Goal: Task Accomplishment & Management: Complete application form

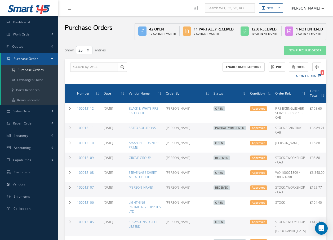
select select "25"
click at [99, 71] on input "text" at bounding box center [94, 68] width 48 height 10
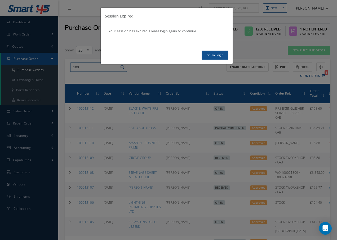
type input "100"
click at [206, 52] on link "Go To Login" at bounding box center [215, 55] width 27 height 9
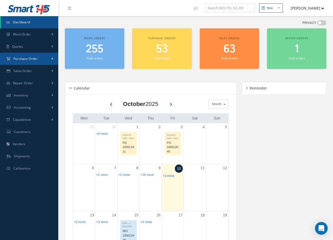
click at [32, 57] on span "Purchase Order" at bounding box center [26, 58] width 24 height 5
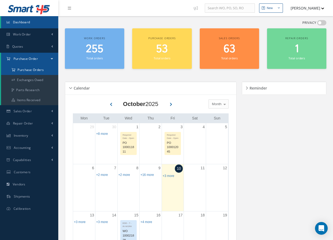
click at [34, 69] on a=1&status_id=2&status_id=3&status_id=5&collapsedFilters"] "Purchase Orders" at bounding box center [29, 70] width 57 height 10
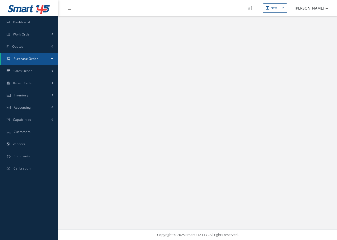
select select "25"
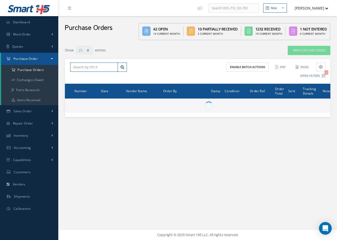
drag, startPoint x: 87, startPoint y: 70, endPoint x: 90, endPoint y: 69, distance: 3.4
click at [87, 70] on input "text" at bounding box center [94, 68] width 48 height 10
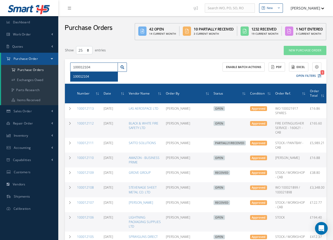
type input "100012104"
click at [80, 76] on span "100012104" at bounding box center [81, 77] width 16 height 4
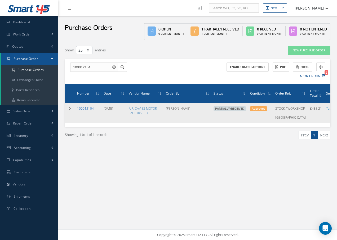
drag, startPoint x: 88, startPoint y: 111, endPoint x: 89, endPoint y: 108, distance: 3.3
click at [88, 110] on td "100012104" at bounding box center [88, 112] width 26 height 19
click at [90, 109] on link "100012104" at bounding box center [85, 108] width 17 height 5
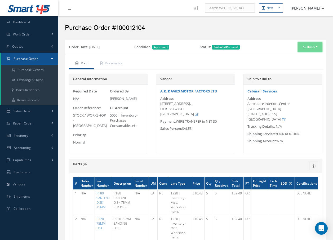
click at [312, 47] on button "Actions" at bounding box center [310, 46] width 25 height 9
click at [299, 56] on link "Receive" at bounding box center [301, 57] width 42 height 7
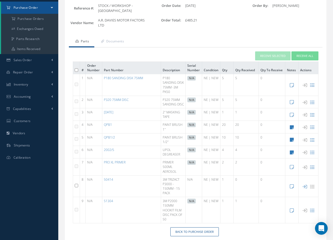
scroll to position [78, 0]
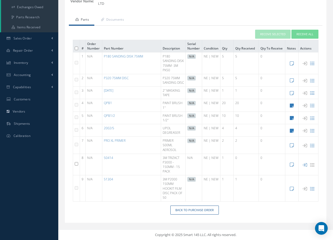
click at [76, 163] on input "checkbox" at bounding box center [76, 163] width 3 height 3
checkbox input "true"
click at [282, 30] on button "Receive Selected" at bounding box center [272, 34] width 35 height 9
type input "[DATE]"
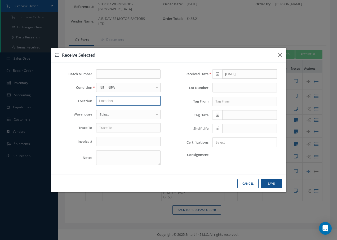
click at [119, 102] on input "text" at bounding box center [128, 101] width 64 height 10
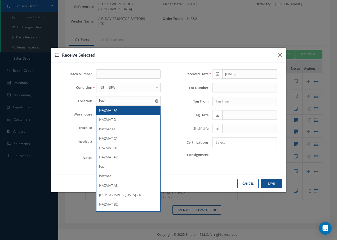
click at [100, 110] on span "HAZMAT A1" at bounding box center [108, 110] width 19 height 5
type input "HAZMAT A1"
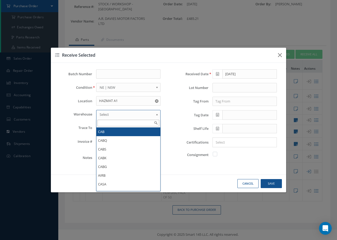
click at [100, 113] on span "Select" at bounding box center [127, 114] width 54 height 6
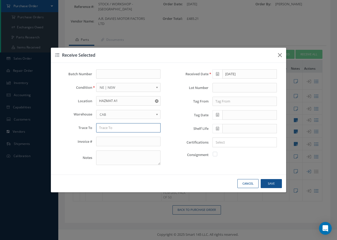
click at [103, 132] on input "text" at bounding box center [128, 128] width 64 height 10
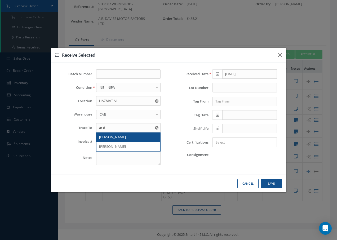
click at [103, 138] on span "AR DAVIES" at bounding box center [112, 137] width 27 height 5
type input "AR DAVIES"
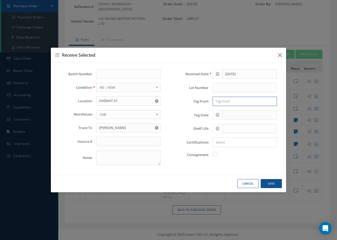
click at [255, 101] on input "text" at bounding box center [244, 102] width 64 height 10
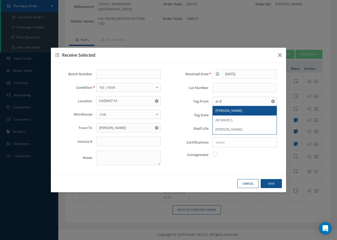
click at [226, 110] on span "AR DAVIES" at bounding box center [228, 110] width 27 height 5
type input "AR DAVIES"
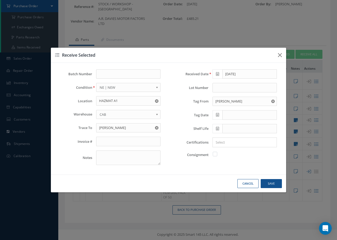
click at [216, 114] on icon at bounding box center [217, 115] width 3 height 4
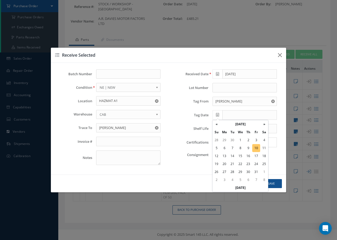
click at [256, 147] on td "10" at bounding box center [256, 148] width 8 height 8
type input "10/10/2025"
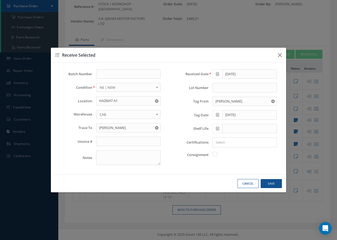
click at [228, 139] on div at bounding box center [243, 142] width 61 height 7
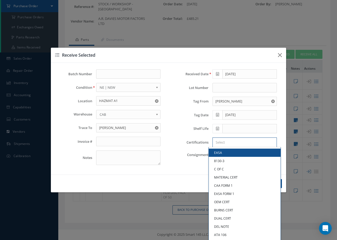
click at [227, 141] on input "Search for option" at bounding box center [243, 143] width 60 height 6
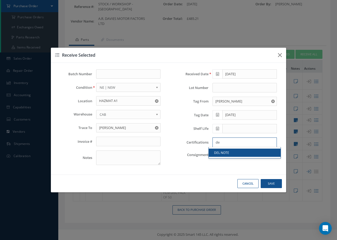
type input "de"
click at [235, 153] on link "DEL NOTE" at bounding box center [245, 153] width 72 height 8
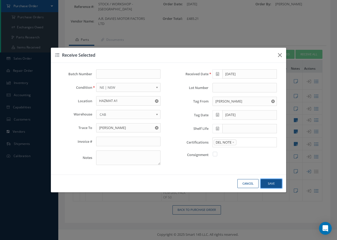
click at [266, 183] on button "Save" at bounding box center [271, 183] width 21 height 9
checkbox input "false"
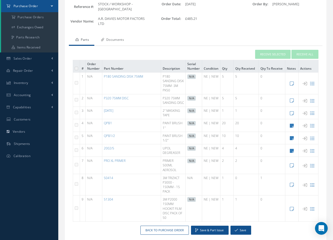
click at [118, 39] on link "Documents" at bounding box center [111, 40] width 35 height 11
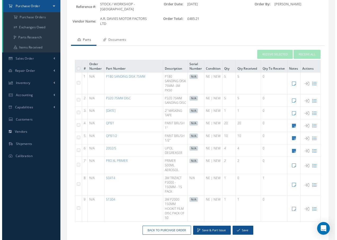
scroll to position [0, 0]
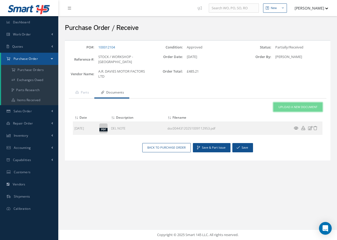
click at [284, 107] on span "Upload a New Document" at bounding box center [297, 107] width 39 height 5
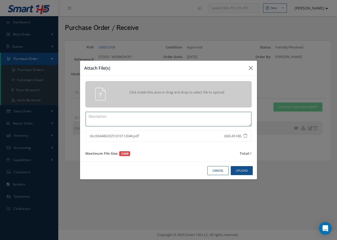
click at [112, 117] on textarea at bounding box center [169, 119] width 166 height 15
type textarea "d"
type textarea "DEL NOTE"
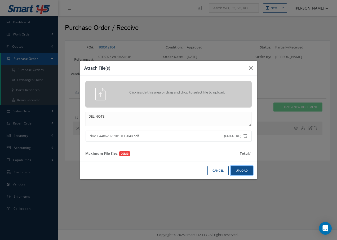
click at [248, 171] on button "Upload" at bounding box center [242, 170] width 22 height 9
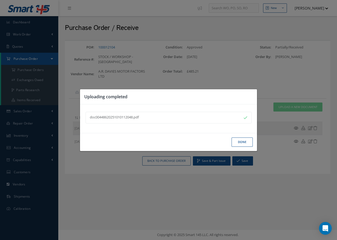
click at [245, 144] on button "Done" at bounding box center [242, 141] width 21 height 9
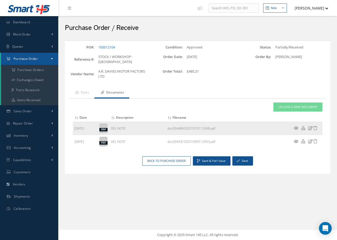
click at [297, 128] on icon at bounding box center [296, 128] width 5 height 4
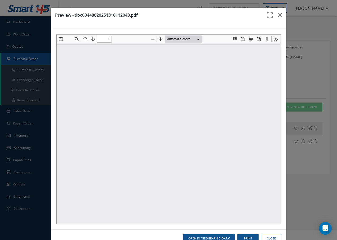
type input "0"
type input "1"
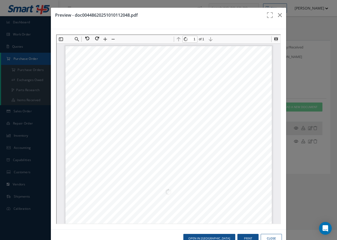
scroll to position [3, 0]
click at [278, 15] on icon "button" at bounding box center [280, 15] width 4 height 6
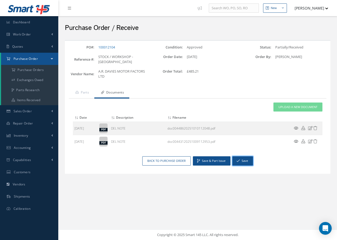
click at [242, 160] on button "Save" at bounding box center [242, 160] width 21 height 9
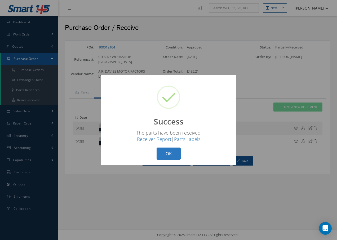
click at [174, 155] on button "OK" at bounding box center [169, 154] width 24 height 12
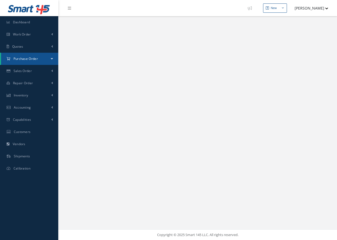
select select "25"
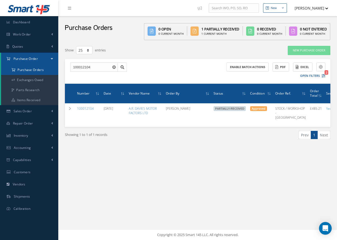
click at [30, 71] on a=1&status_id=2&status_id=3&status_id=5&collapsedFilters"] "Purchase Orders" at bounding box center [29, 70] width 57 height 10
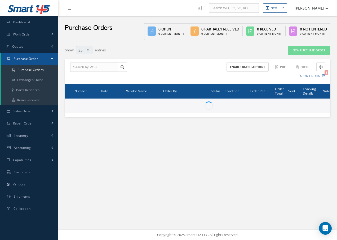
select select "25"
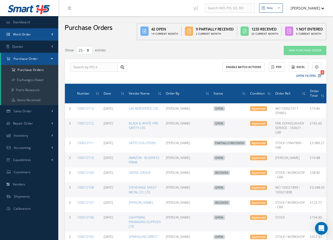
click at [20, 35] on span "Work Order" at bounding box center [22, 34] width 18 height 5
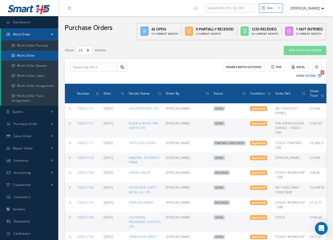
click at [22, 56] on link "Work Order" at bounding box center [29, 56] width 57 height 10
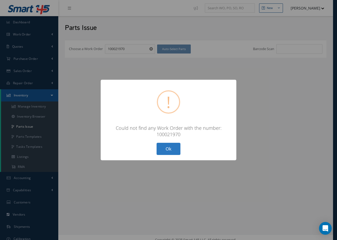
click at [168, 146] on button "Ok" at bounding box center [169, 149] width 24 height 12
click at [166, 146] on button "Ok" at bounding box center [169, 149] width 24 height 12
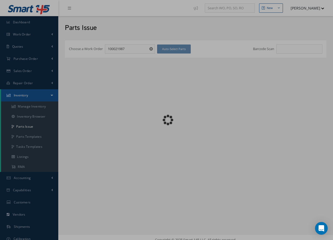
checkbox input "false"
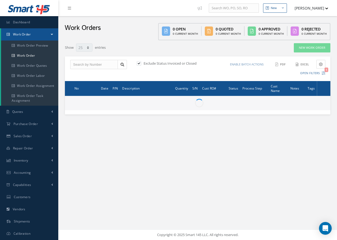
select select "25"
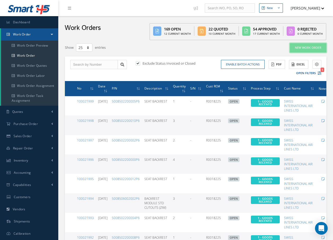
click at [308, 48] on link "New Work Order" at bounding box center [308, 47] width 37 height 9
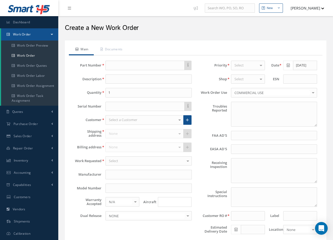
type textarea "NONE"
type input "NONE"
type textarea "NO VISUAL DAMAGE"
type textarea "PLEASE SEE R.O. FOR DETAILS"
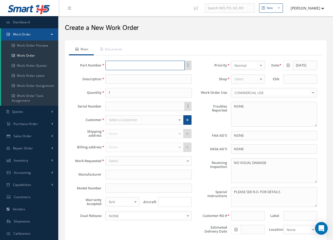
click at [145, 64] on input "text" at bounding box center [144, 66] width 79 height 10
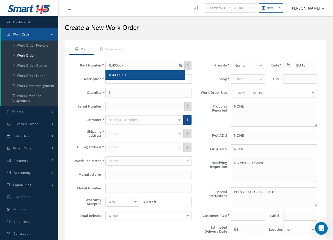
click at [123, 72] on span "1L400007-1" at bounding box center [117, 74] width 18 height 5
type input "1L400007-1"
type input "SHROUD, TOILET"
type input "COLLINS AEROSPACE"
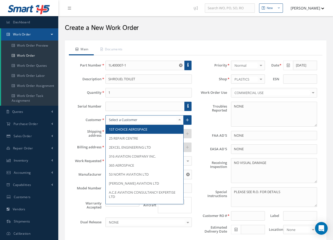
click at [146, 121] on div at bounding box center [144, 120] width 78 height 10
type input "JET"
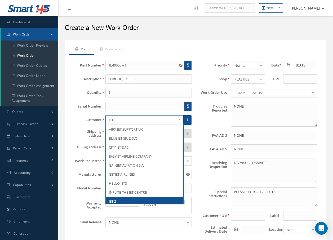
click at [113, 201] on span "JET 2" at bounding box center [112, 201] width 7 height 5
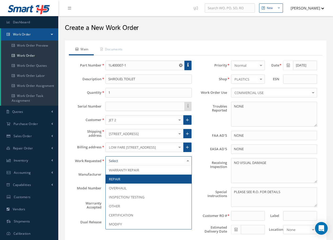
click at [118, 180] on span "REPAIR" at bounding box center [114, 179] width 11 height 5
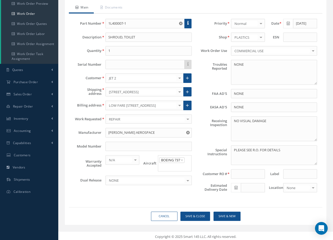
scroll to position [44, 0]
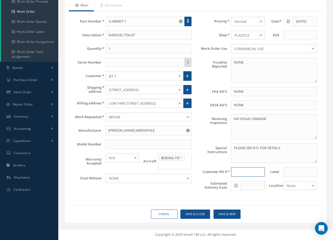
click at [248, 176] on input at bounding box center [248, 172] width 34 height 10
type input "r"
type input "R2500825"
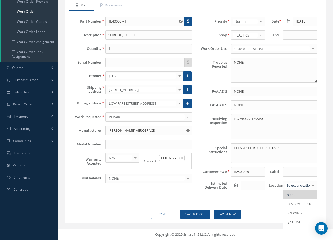
click at [313, 184] on div at bounding box center [312, 185] width 7 height 9
click at [298, 217] on span "QUOTE" at bounding box center [292, 215] width 11 height 5
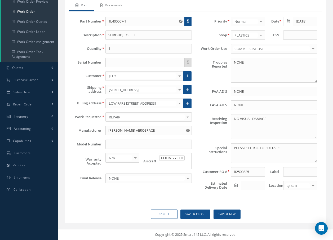
click at [122, 6] on link "Documents" at bounding box center [111, 5] width 34 height 11
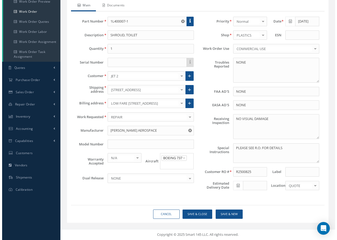
scroll to position [0, 0]
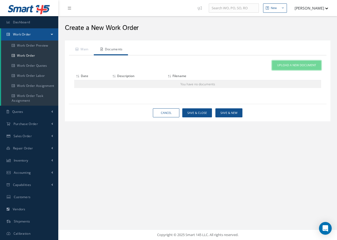
click at [293, 63] on span "Upload a New Document" at bounding box center [296, 65] width 39 height 5
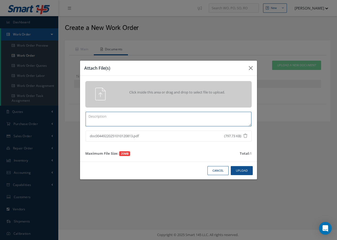
click at [120, 122] on textarea at bounding box center [169, 119] width 166 height 15
type textarea "R2500825"
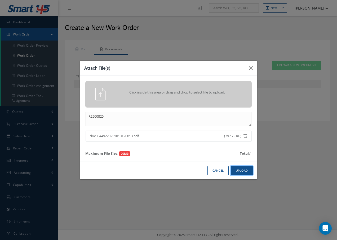
click at [248, 169] on button "Upload" at bounding box center [242, 170] width 22 height 9
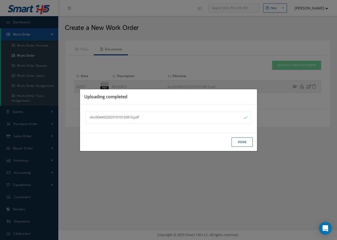
click at [237, 141] on button "Done" at bounding box center [242, 141] width 21 height 9
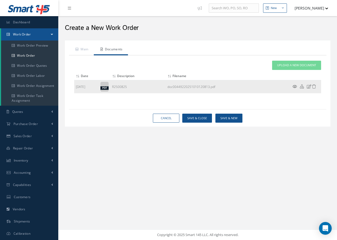
click at [292, 86] on icon at bounding box center [294, 87] width 5 height 4
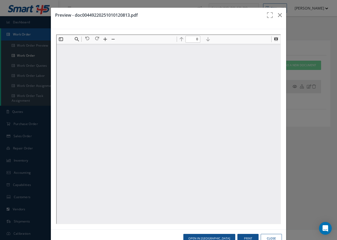
type input "1"
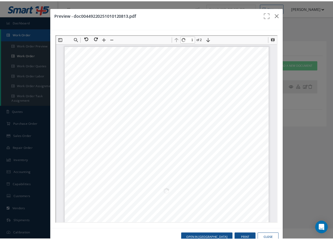
scroll to position [3, 0]
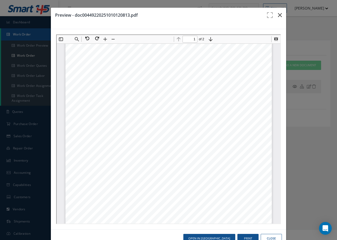
click at [278, 15] on icon "button" at bounding box center [280, 15] width 4 height 6
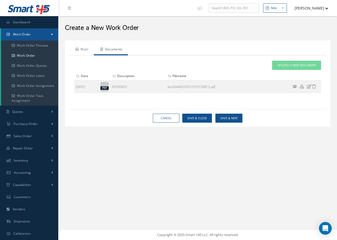
click at [82, 51] on link "Main" at bounding box center [81, 49] width 25 height 11
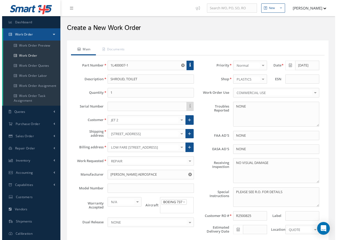
scroll to position [26, 0]
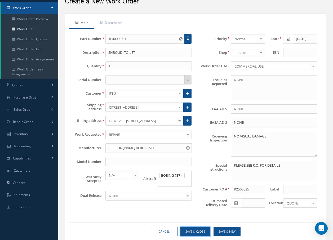
click at [196, 231] on button "Save & Close" at bounding box center [195, 231] width 30 height 9
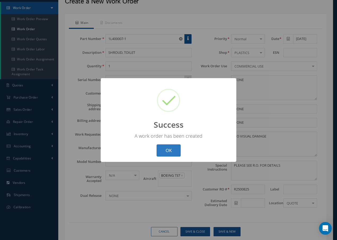
click at [166, 151] on button "OK" at bounding box center [169, 150] width 24 height 12
select select "25"
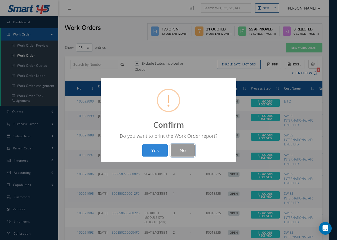
click at [187, 150] on button "No" at bounding box center [183, 150] width 24 height 12
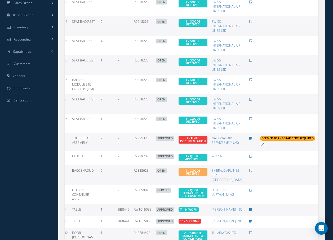
scroll to position [27, 0]
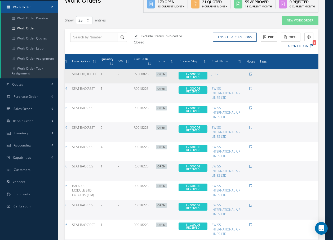
click at [320, 76] on icon at bounding box center [322, 75] width 5 height 4
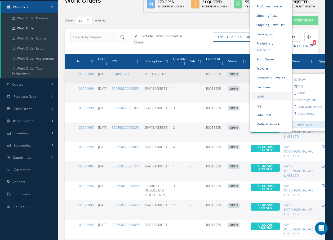
click at [254, 92] on link "Label" at bounding box center [271, 96] width 40 height 8
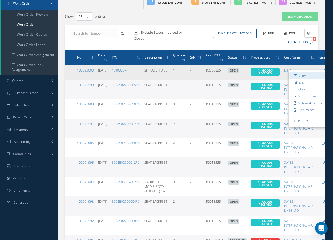
scroll to position [54, 0]
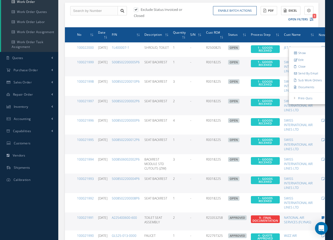
click at [205, 14] on div "Enable batch actions Update Work Orders Close Work Orders ACTIONS Receive Payme…" at bounding box center [253, 15] width 123 height 18
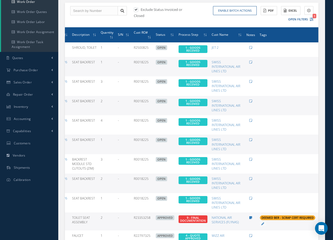
click at [260, 33] on span "Tags" at bounding box center [263, 34] width 7 height 5
click at [260, 34] on span "Tags" at bounding box center [263, 34] width 7 height 5
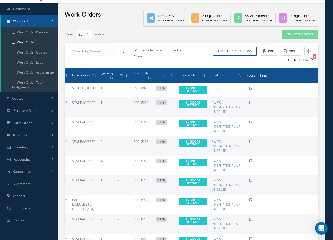
scroll to position [0, 0]
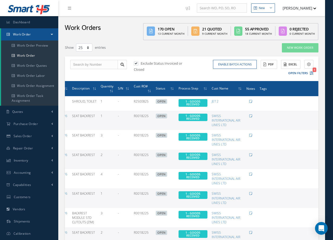
click at [246, 90] on span "Notes" at bounding box center [250, 88] width 9 height 5
click at [246, 89] on span "Notes" at bounding box center [250, 88] width 9 height 5
click at [260, 88] on span "Tags" at bounding box center [263, 88] width 7 height 5
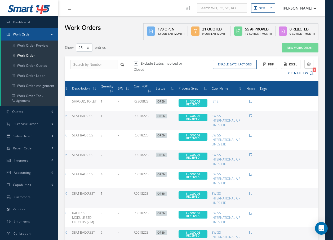
click at [260, 88] on span "Tags" at bounding box center [263, 88] width 7 height 5
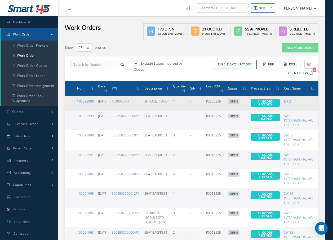
click at [81, 102] on link "100022000" at bounding box center [85, 101] width 17 height 5
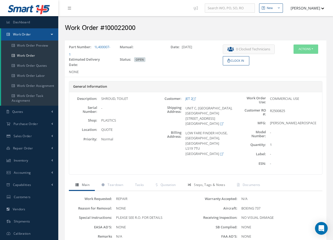
click at [209, 185] on span "Steps, Tags & Notes" at bounding box center [209, 185] width 31 height 5
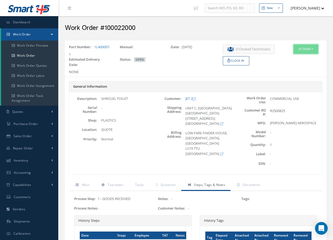
click at [313, 50] on button "Actions" at bounding box center [306, 49] width 25 height 9
click at [285, 59] on link "Edit" at bounding box center [298, 59] width 42 height 7
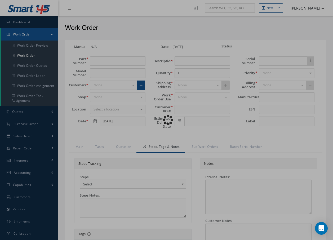
type input "1L400007-1"
type input "SHROUD, TOILET"
type input "R2500825"
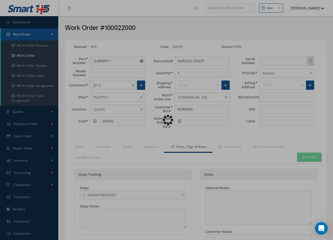
type input "[PERSON_NAME] AEROSPACE"
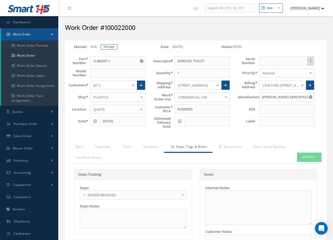
click at [186, 147] on link "Steps, Tags & Notes" at bounding box center [188, 147] width 48 height 11
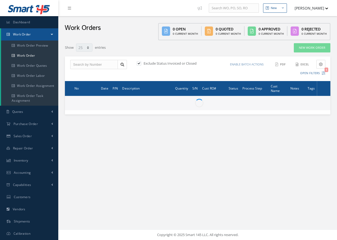
select select "25"
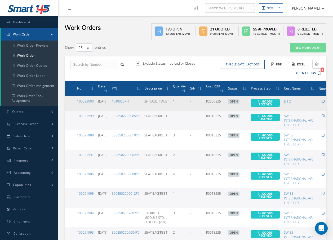
click at [322, 100] on icon at bounding box center [323, 101] width 3 height 3
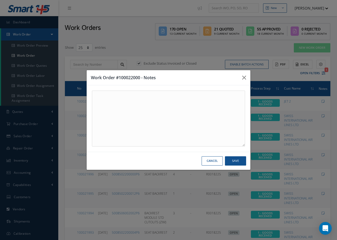
click at [217, 161] on button "Cancel" at bounding box center [212, 160] width 21 height 9
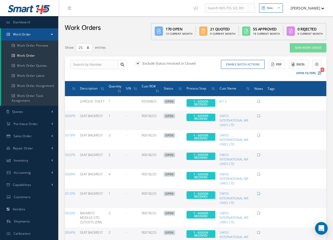
click at [268, 90] on span "Tags" at bounding box center [271, 88] width 7 height 5
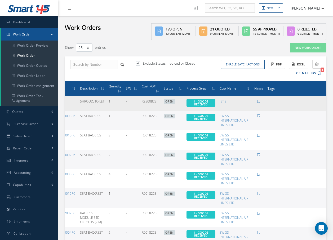
click at [270, 105] on td "Add Tags Add Tags for # 100022000 Search a tag 21G ORDER For use on 21G Orders.…" at bounding box center [295, 103] width 61 height 15
click at [268, 101] on button "Add Tags" at bounding box center [280, 101] width 24 height 5
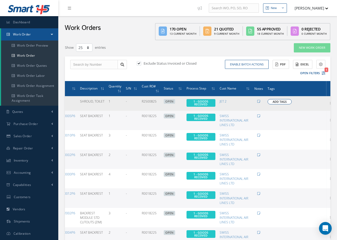
scroll to position [0, 60]
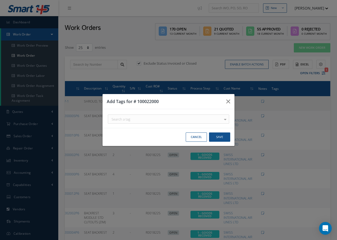
click at [225, 119] on div at bounding box center [224, 119] width 7 height 9
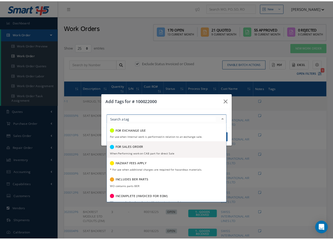
scroll to position [503, 0]
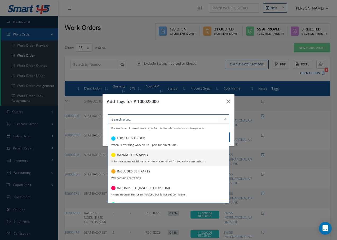
click at [122, 157] on h5 "HAZMAT FEES APPLY" at bounding box center [133, 155] width 32 height 4
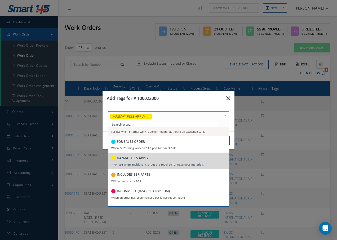
click at [229, 98] on icon "button" at bounding box center [228, 98] width 4 height 6
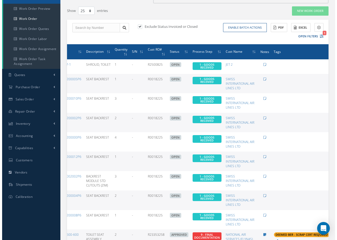
scroll to position [0, 0]
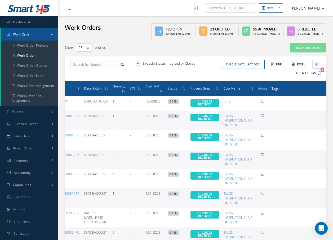
click at [272, 89] on span "Tags" at bounding box center [275, 88] width 7 height 5
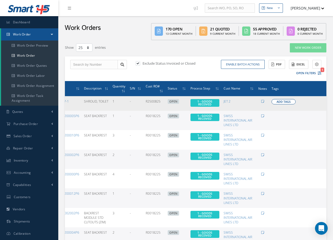
click at [277, 101] on span "Add Tags" at bounding box center [284, 102] width 14 height 5
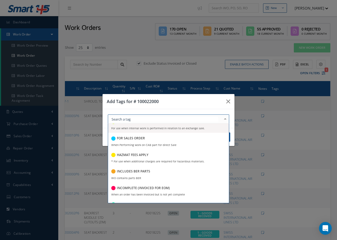
click at [227, 121] on div at bounding box center [224, 119] width 7 height 9
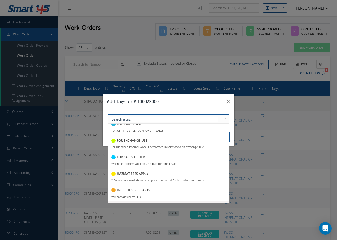
scroll to position [477, 0]
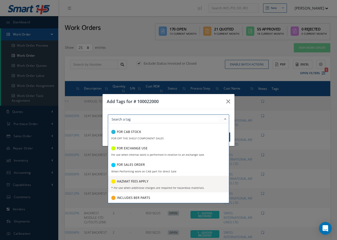
click at [119, 183] on h5 "HAZMAT FEES APPLY" at bounding box center [133, 182] width 32 height 4
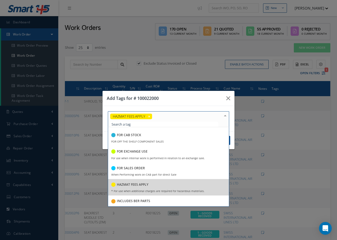
click at [119, 186] on h5 "HAZMAT FEES APPLY" at bounding box center [133, 185] width 32 height 4
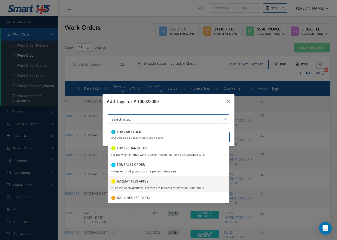
click at [120, 183] on h5 "HAZMAT FEES APPLY" at bounding box center [133, 182] width 32 height 4
click at [116, 185] on div "HAZMAT FEES APPLY" at bounding box center [129, 181] width 37 height 7
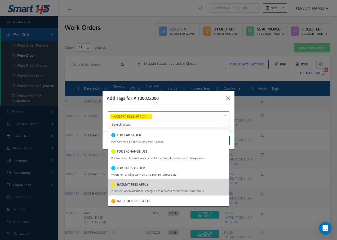
click at [140, 116] on span "HAZMAT FEES APPLY" at bounding box center [129, 116] width 32 height 5
click at [231, 119] on div "HAZMAT FEES APPLY 21G ORDER For use on 21G Orders. A220 FITTED TO AIRBUS A220 F…" at bounding box center [168, 119] width 129 height 16
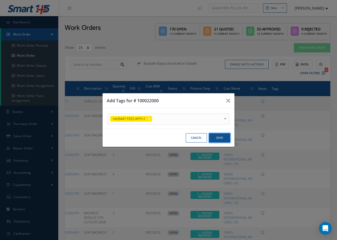
click at [220, 137] on button "Save" at bounding box center [219, 137] width 21 height 9
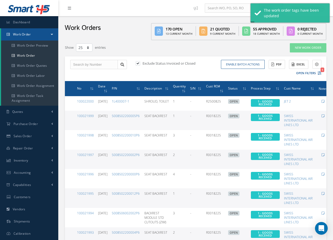
click at [70, 8] on icon at bounding box center [69, 8] width 3 height 4
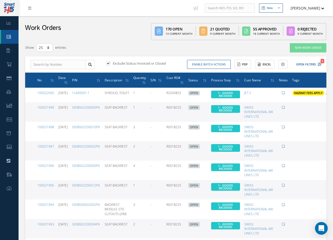
click at [28, 8] on link at bounding box center [31, 8] width 14 height 9
